Goal: Book appointment/travel/reservation

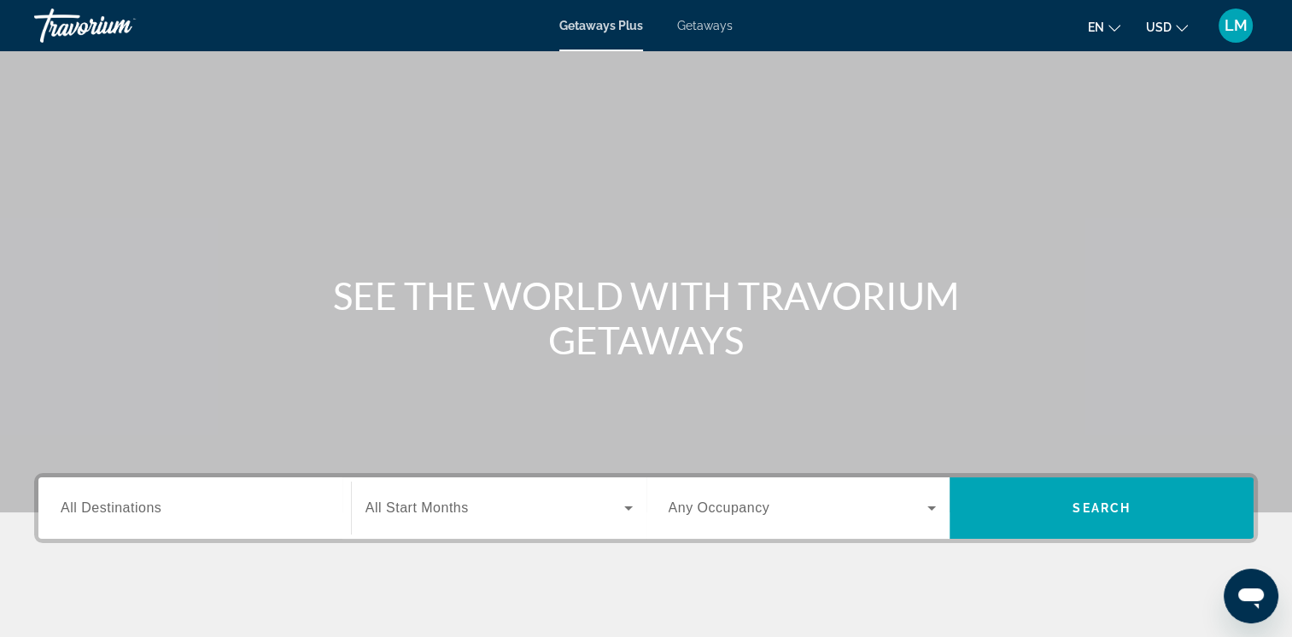
click at [160, 512] on span "All Destinations" at bounding box center [111, 507] width 101 height 15
click at [160, 512] on input "Destination All Destinations" at bounding box center [195, 509] width 268 height 20
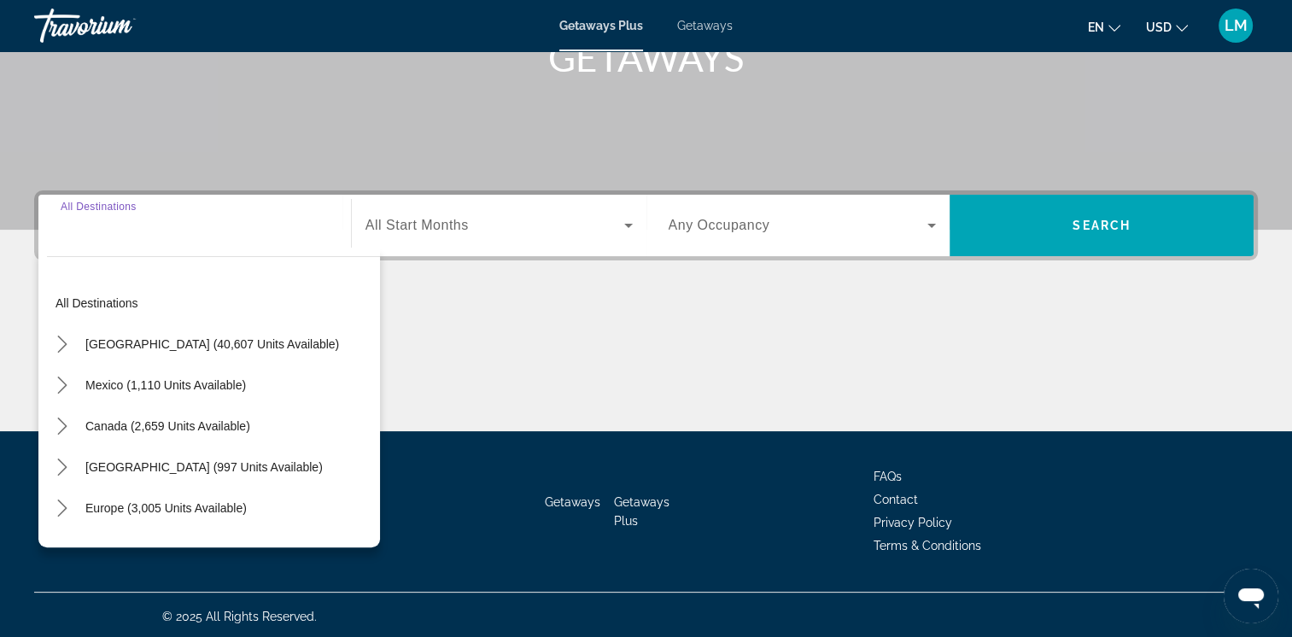
scroll to position [285, 0]
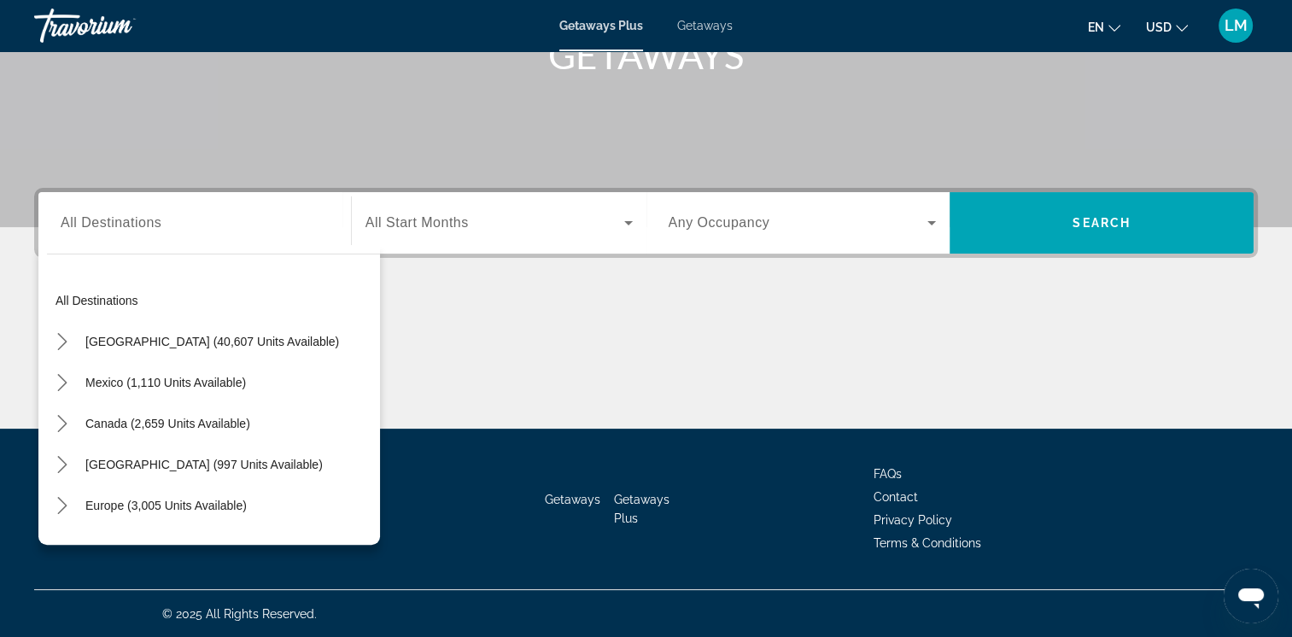
click at [117, 235] on div "Search widget" at bounding box center [195, 223] width 268 height 49
